Goal: Obtain resource: Download file/media

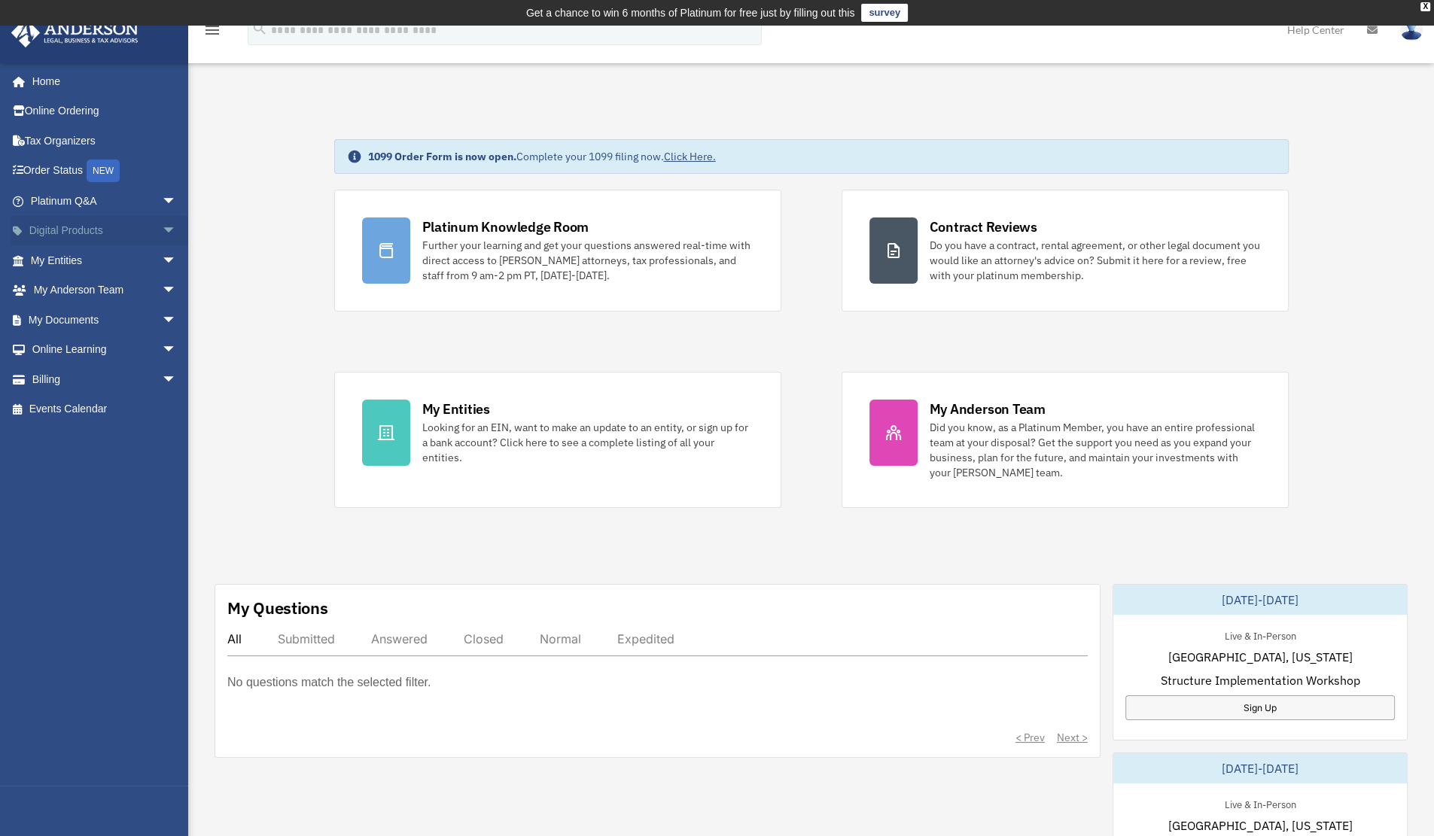
click at [162, 228] on span "arrow_drop_down" at bounding box center [177, 231] width 30 height 31
click at [162, 228] on span "arrow_drop_up" at bounding box center [177, 231] width 30 height 31
click at [128, 318] on link "My Documents arrow_drop_down" at bounding box center [105, 320] width 189 height 30
click at [162, 327] on span "arrow_drop_down" at bounding box center [177, 320] width 30 height 31
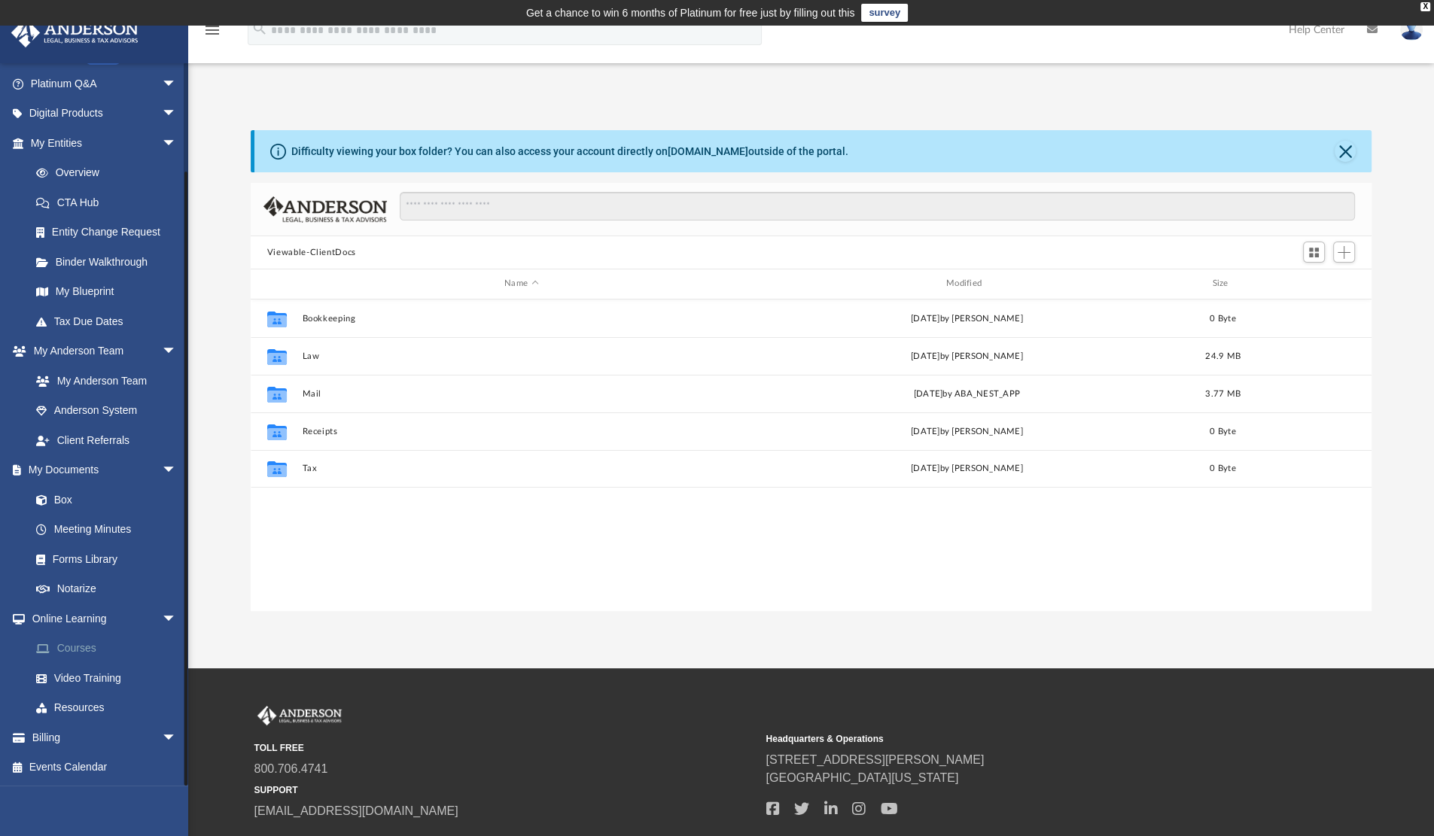
scroll to position [330, 1108]
click at [93, 562] on link "Forms Library" at bounding box center [110, 559] width 178 height 30
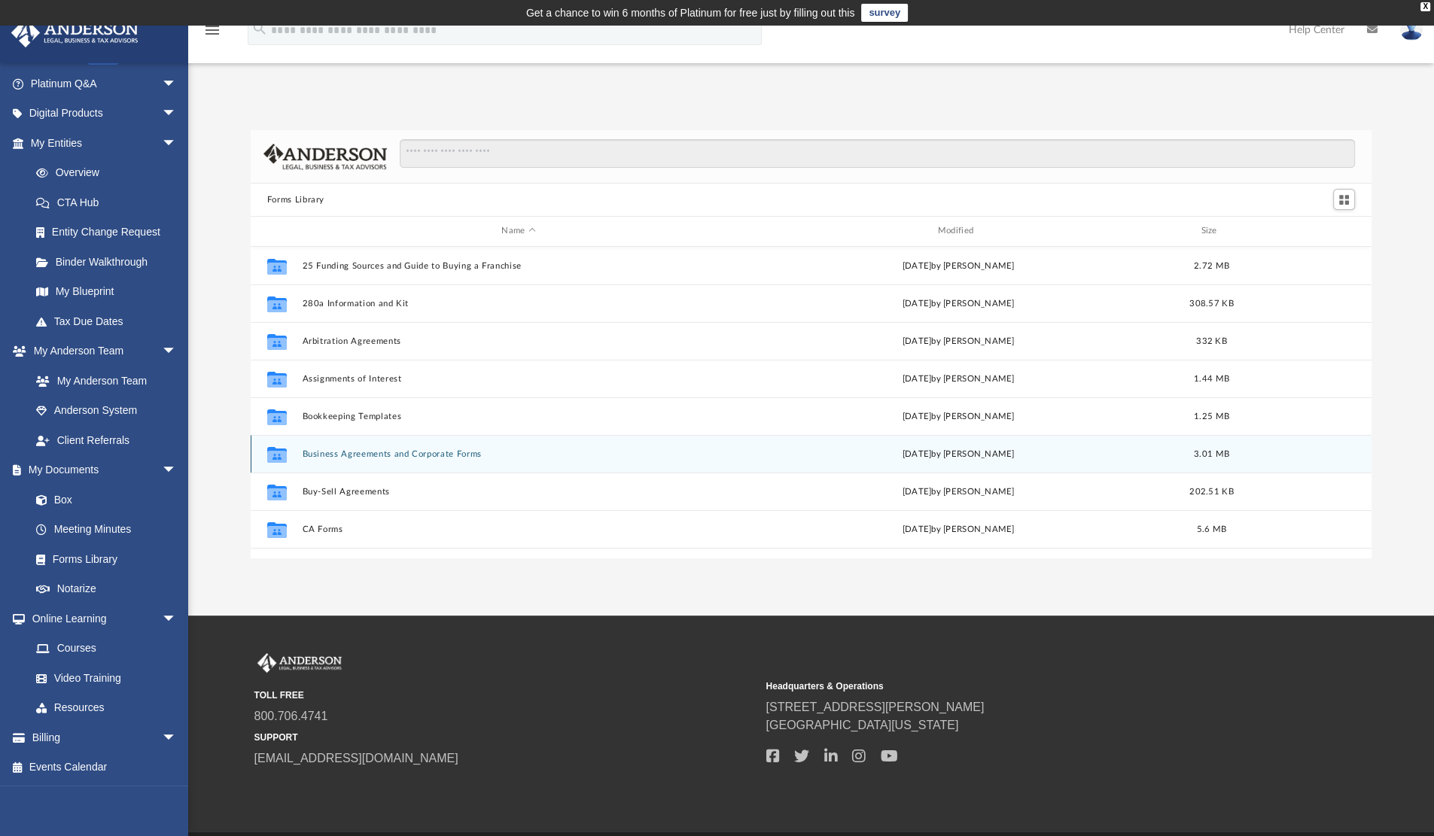
scroll to position [330, 1108]
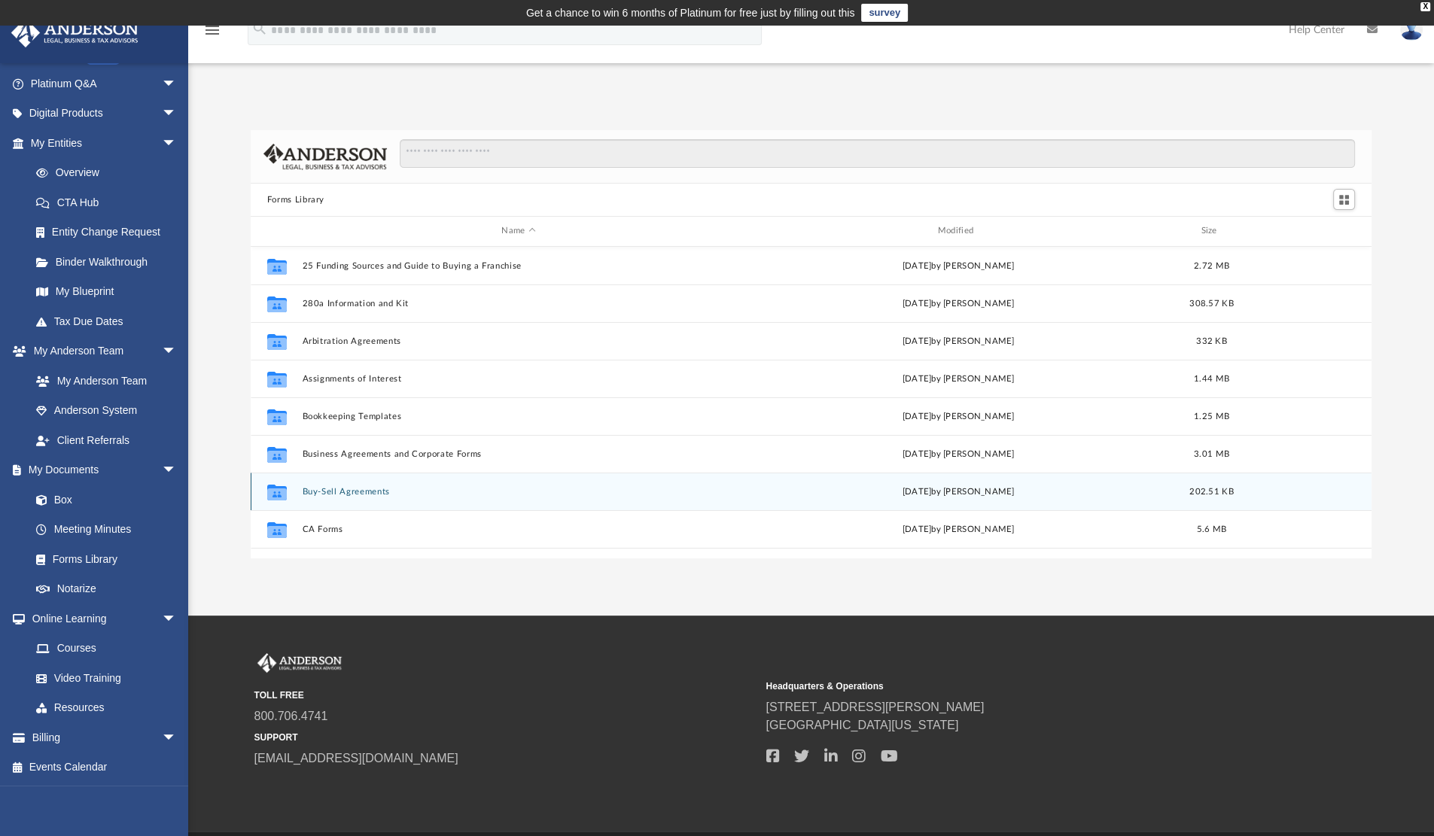
click at [357, 491] on button "Buy-Sell Agreements" at bounding box center [518, 492] width 433 height 10
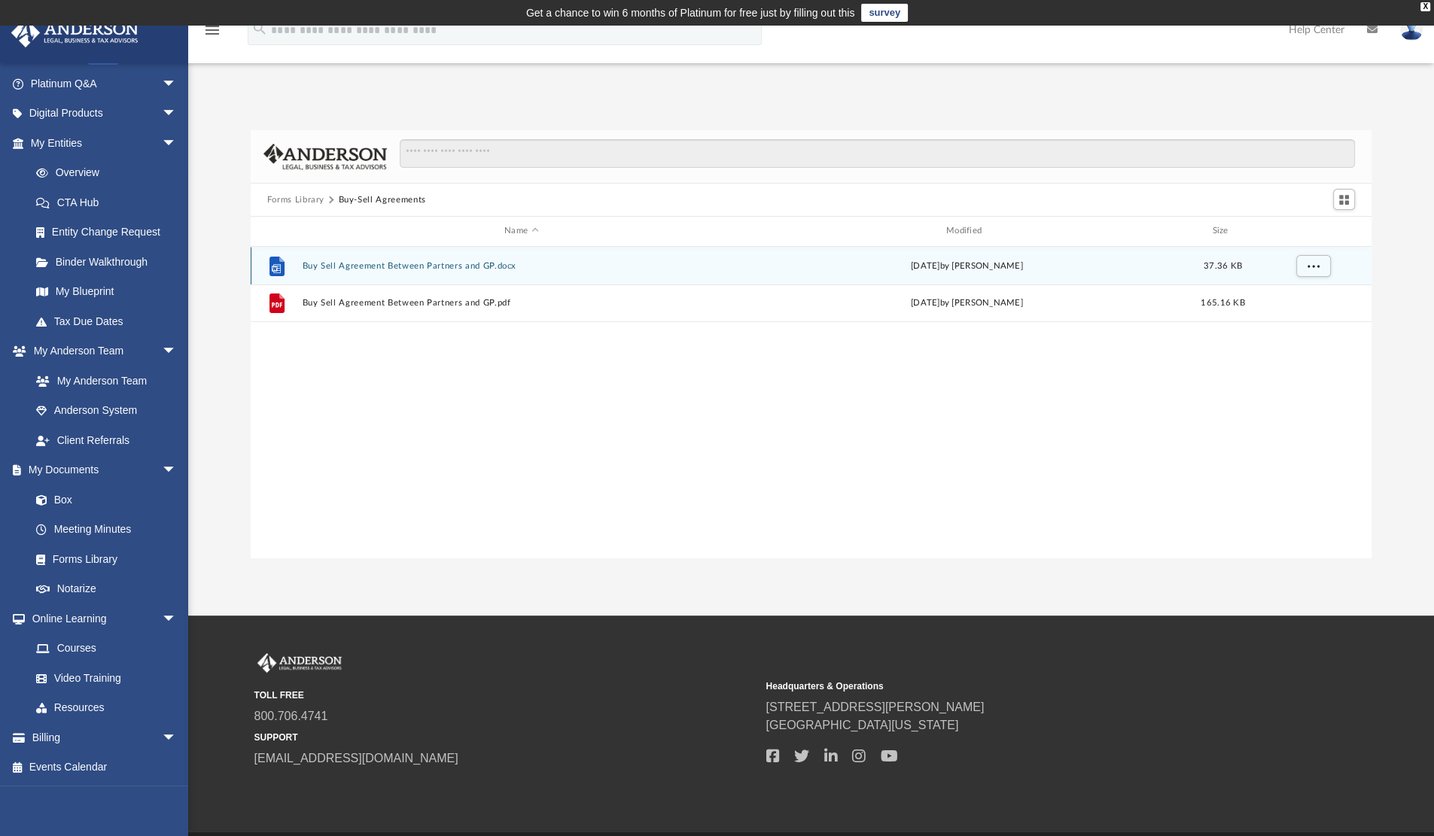
click at [445, 261] on button "Buy Sell Agreement Between Partners and GP.docx" at bounding box center [521, 266] width 439 height 10
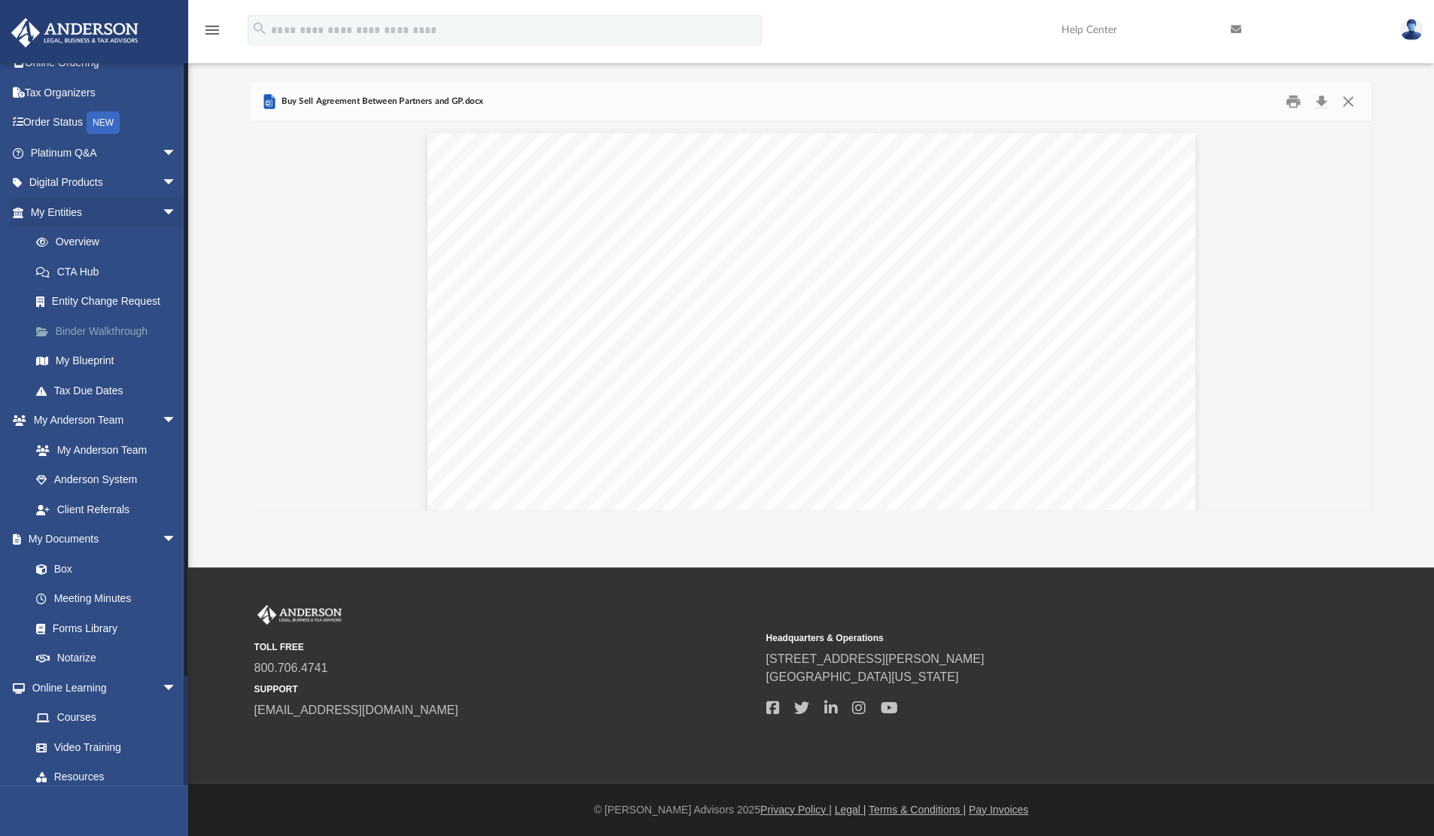
scroll to position [0, 0]
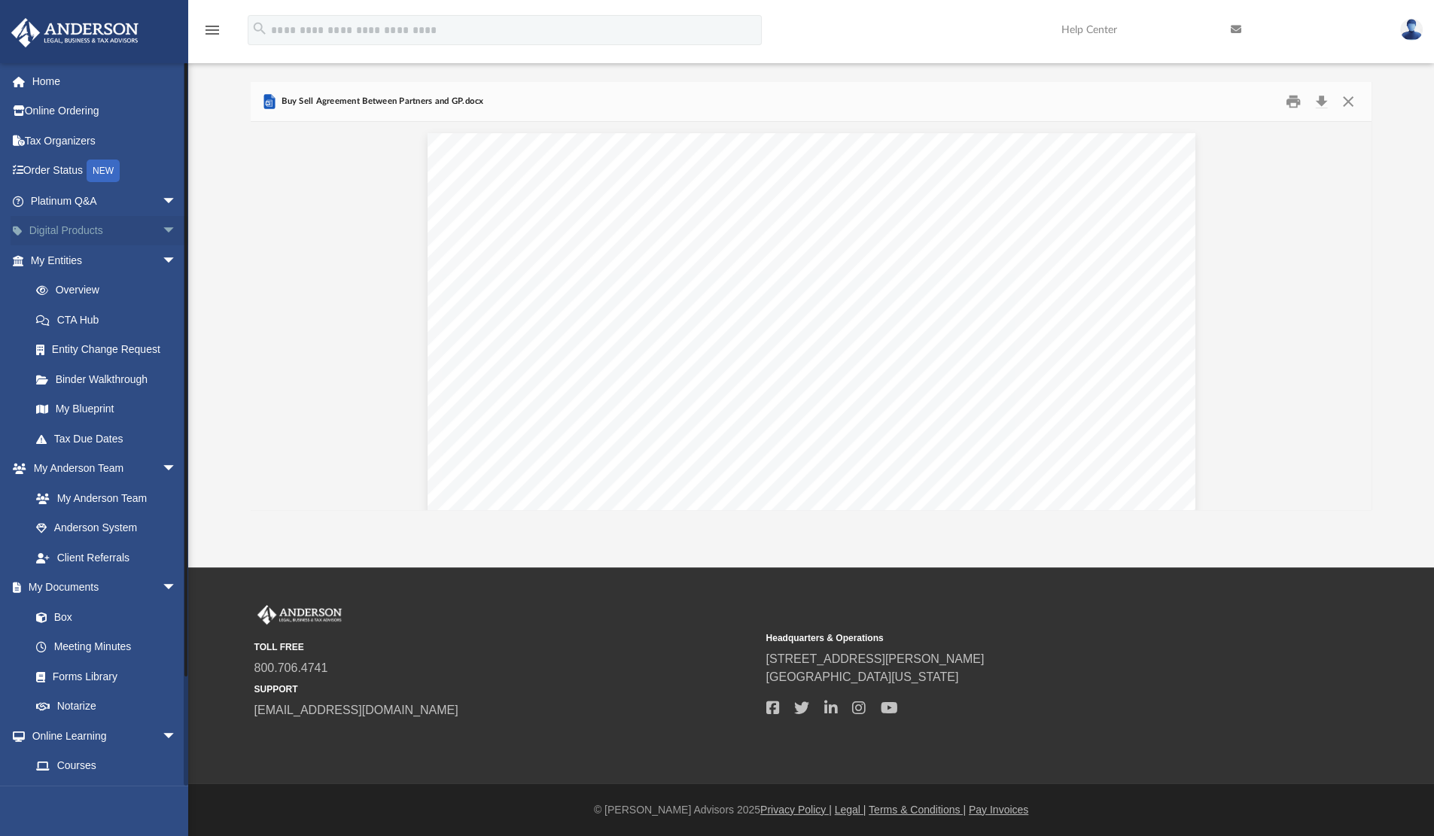
click at [162, 231] on span "arrow_drop_down" at bounding box center [177, 231] width 30 height 31
click at [162, 231] on span "arrow_drop_up" at bounding box center [177, 231] width 30 height 31
click at [92, 112] on link "Online Ordering" at bounding box center [105, 111] width 189 height 30
click at [105, 111] on link "Online Ordering" at bounding box center [105, 111] width 189 height 30
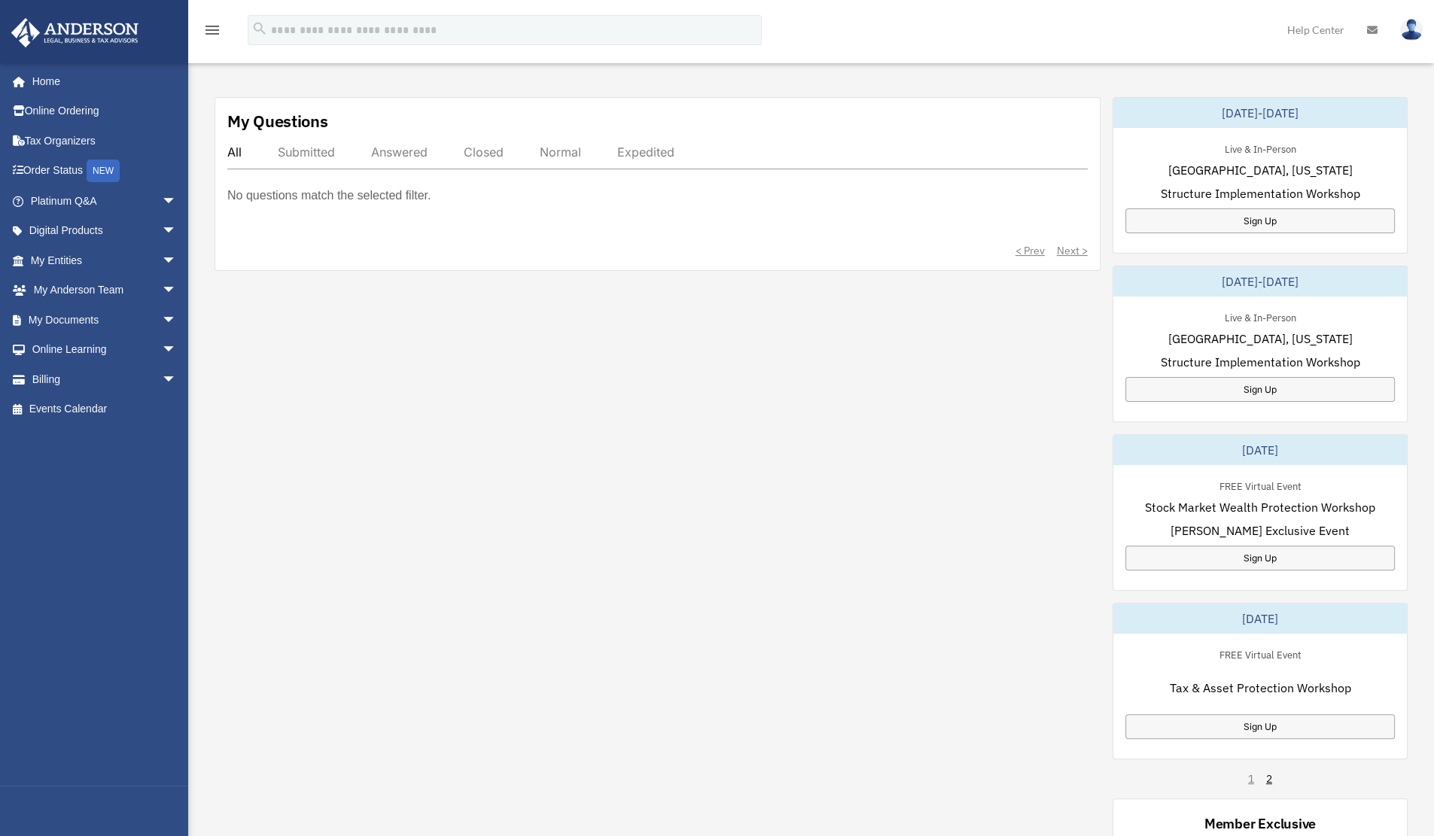
scroll to position [490, 0]
